Goal: Information Seeking & Learning: Learn about a topic

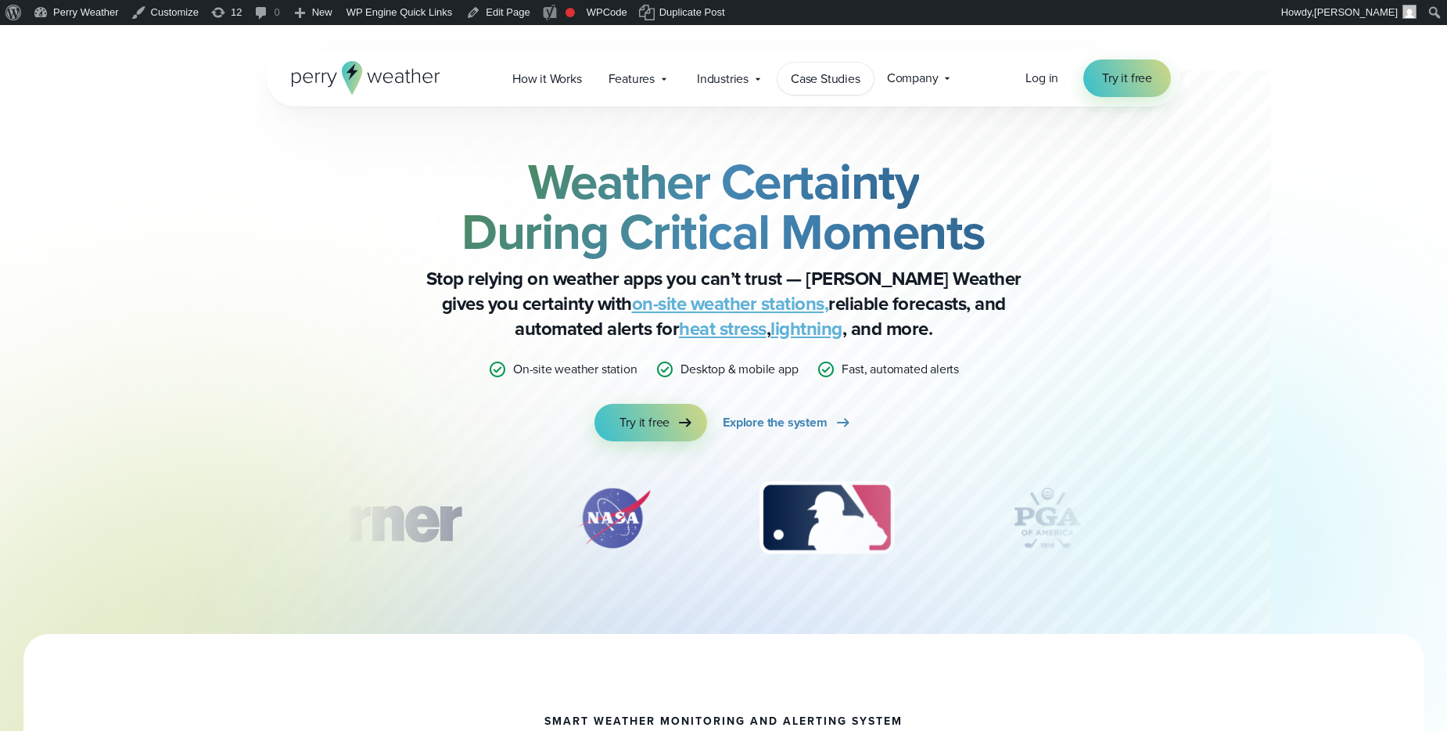
click at [825, 70] on span "Case Studies" at bounding box center [826, 79] width 70 height 19
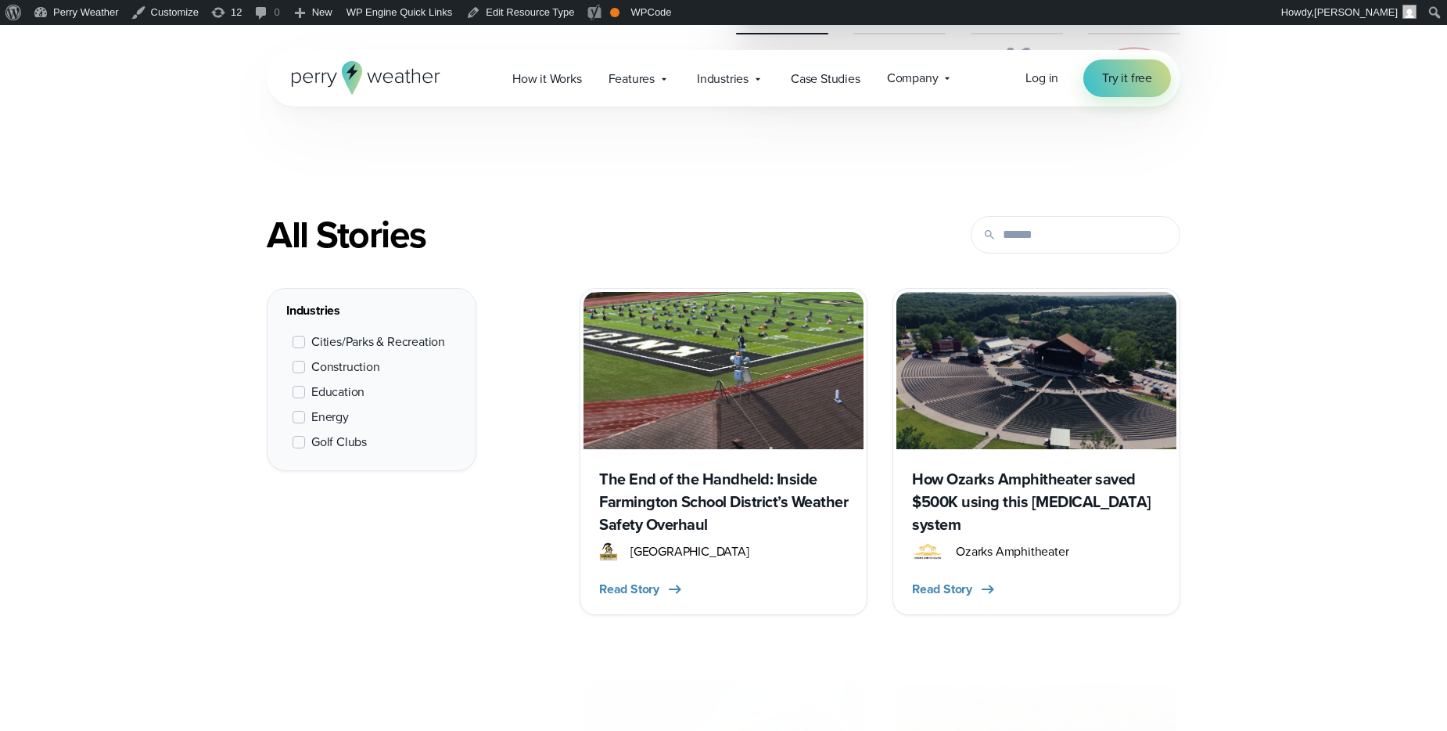
scroll to position [527, 0]
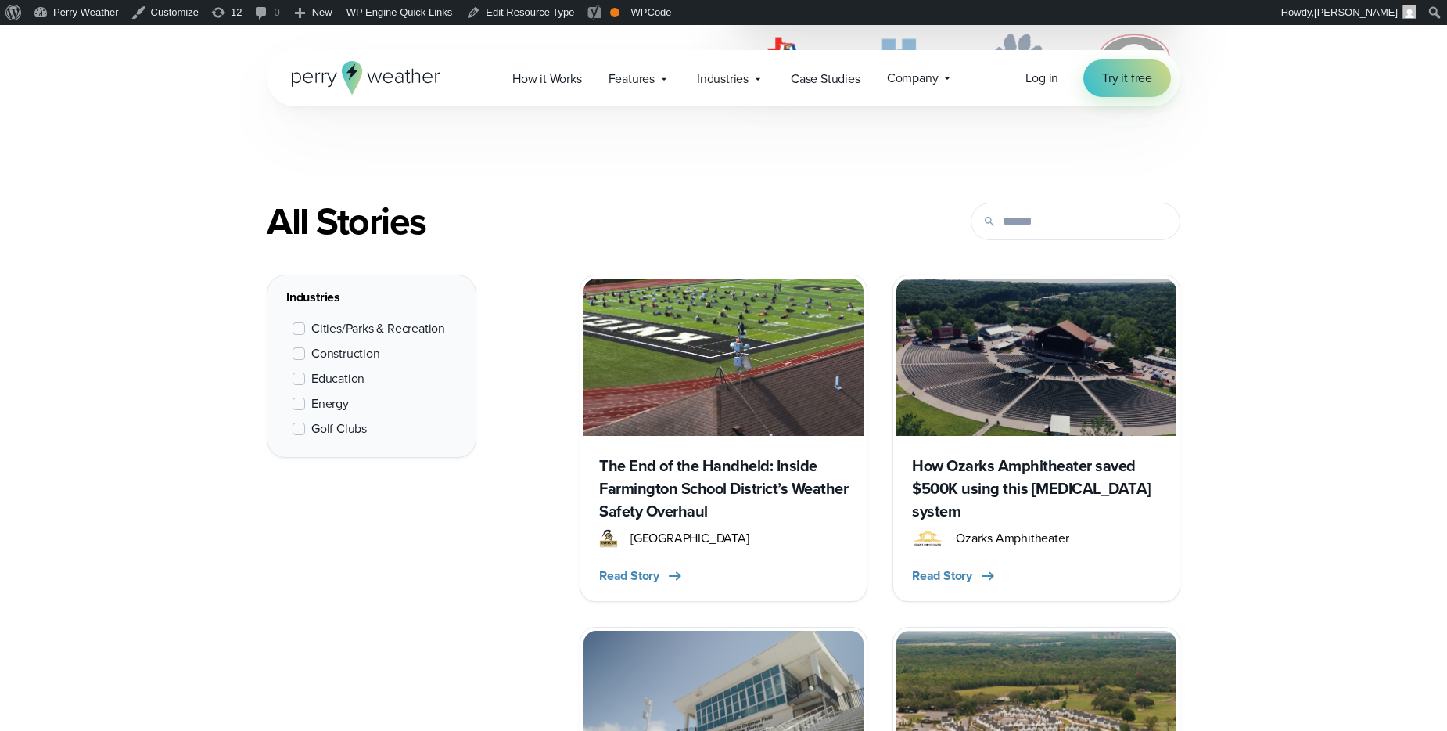
click at [293, 349] on span at bounding box center [299, 353] width 13 height 13
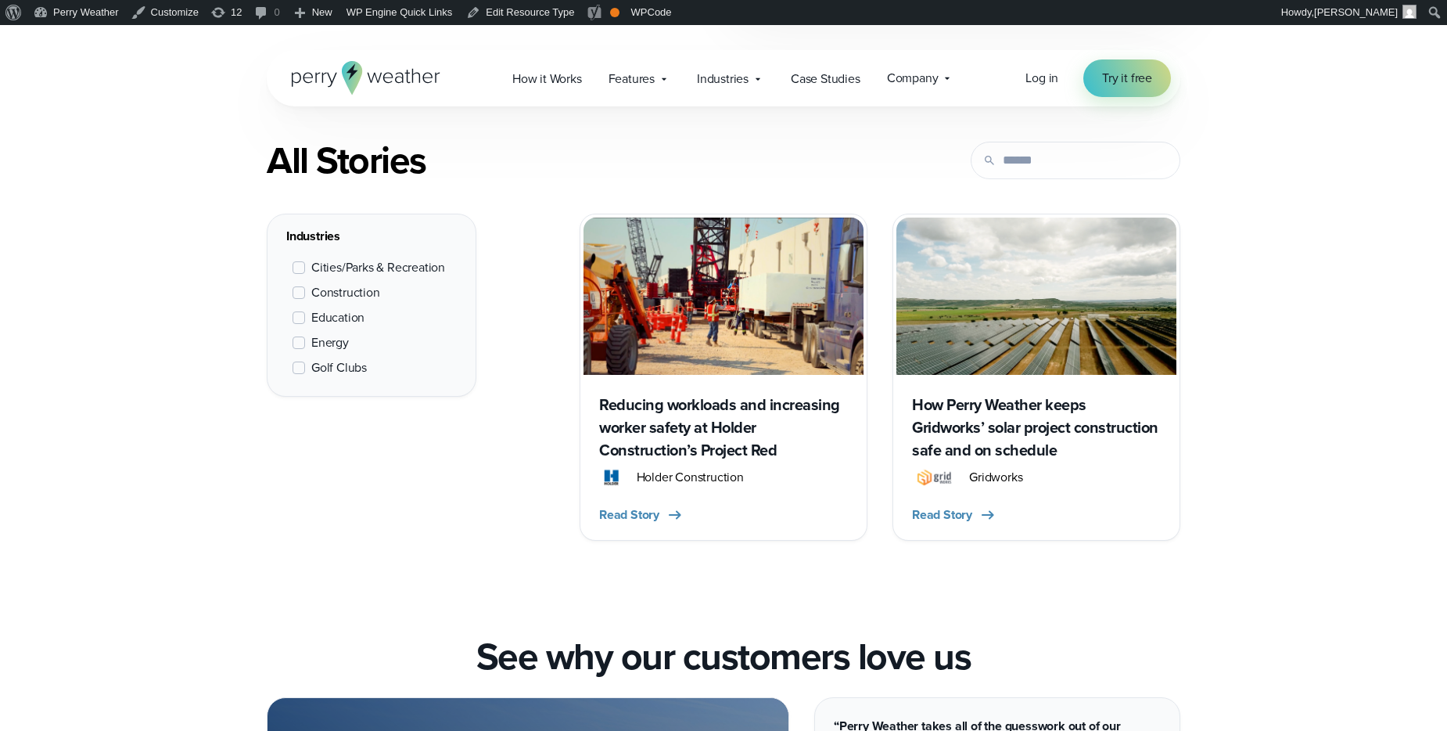
scroll to position [588, 0]
